Goal: Task Accomplishment & Management: Complete application form

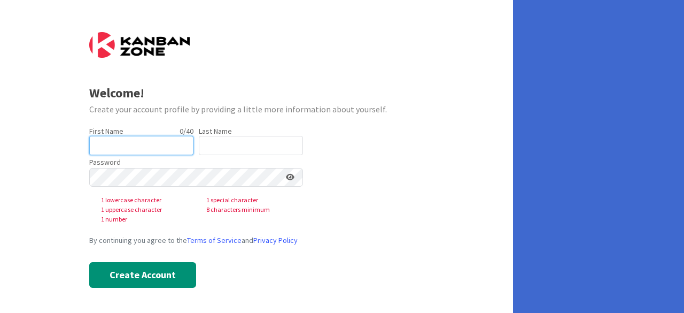
click at [126, 142] on input "text" at bounding box center [141, 145] width 104 height 19
type input "[PERSON_NAME]"
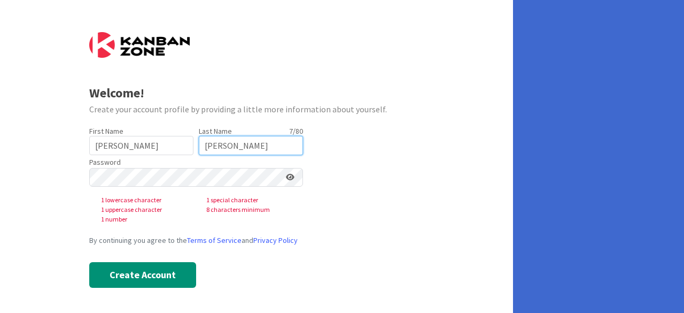
type input "[PERSON_NAME]"
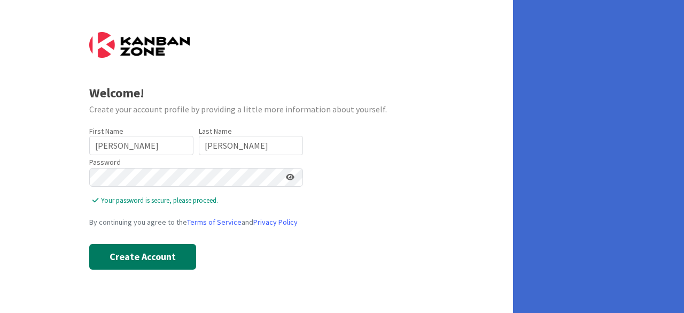
click at [120, 257] on button "Create Account" at bounding box center [142, 257] width 107 height 26
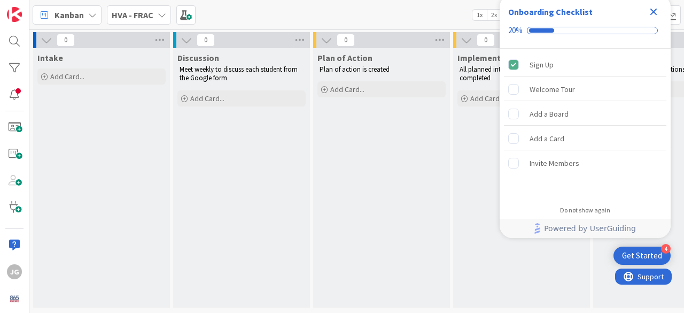
click at [290, 15] on div "Kanban HVA - FRAC 1x 2x 3x" at bounding box center [356, 14] width 655 height 29
click at [158, 17] on icon at bounding box center [162, 15] width 9 height 9
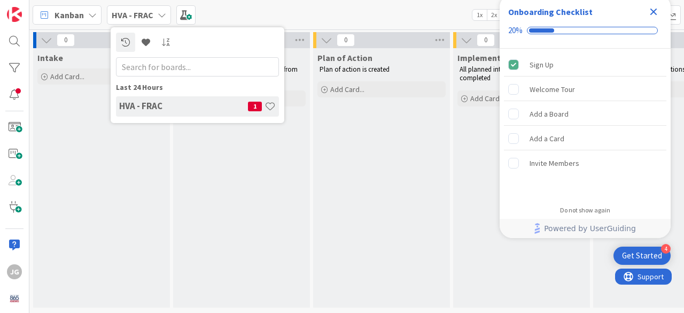
click at [268, 9] on div "Kanban HVA - FRAC Last 24 Hours HVA - FRAC 1 1x 2x 3x" at bounding box center [356, 14] width 655 height 29
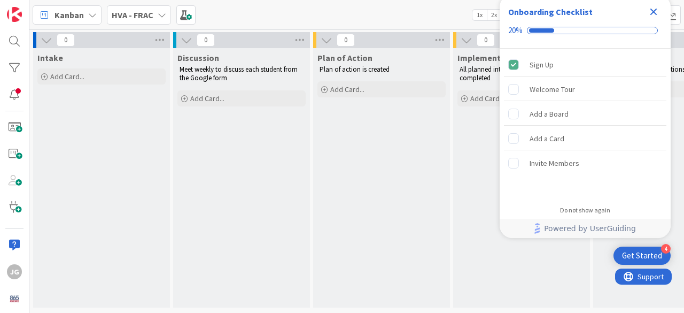
click at [653, 11] on icon "Close Checklist" at bounding box center [653, 12] width 7 height 7
